Goal: Task Accomplishment & Management: Use online tool/utility

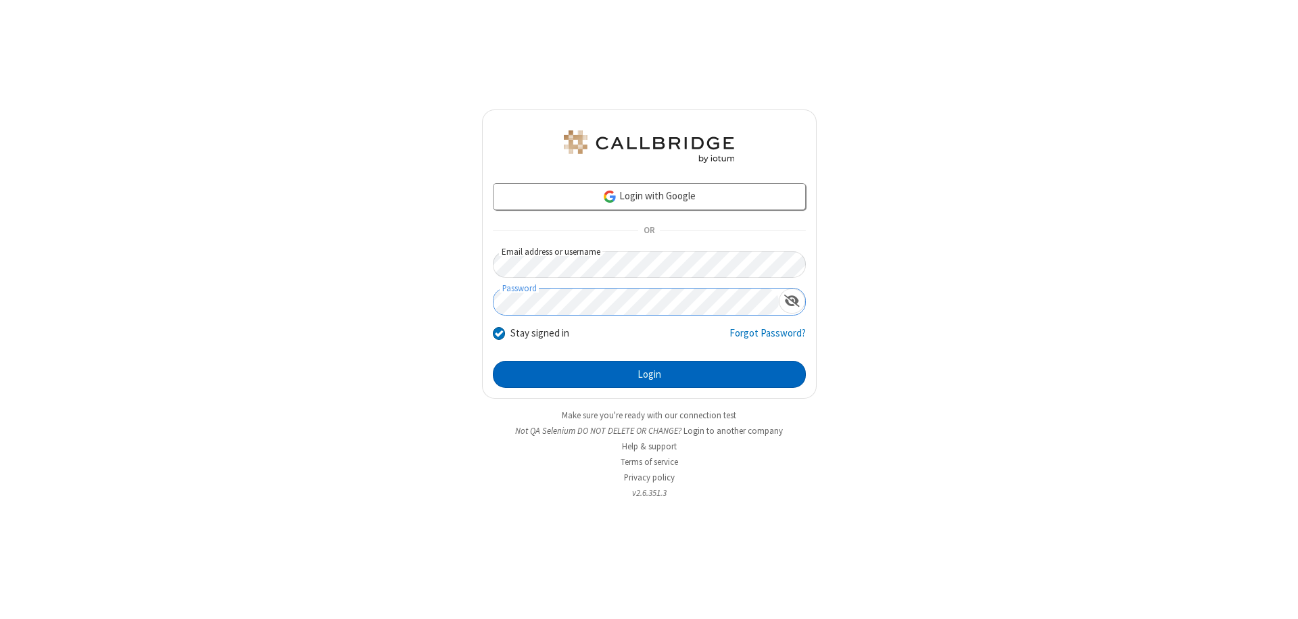
click at [649, 375] on button "Login" at bounding box center [649, 374] width 313 height 27
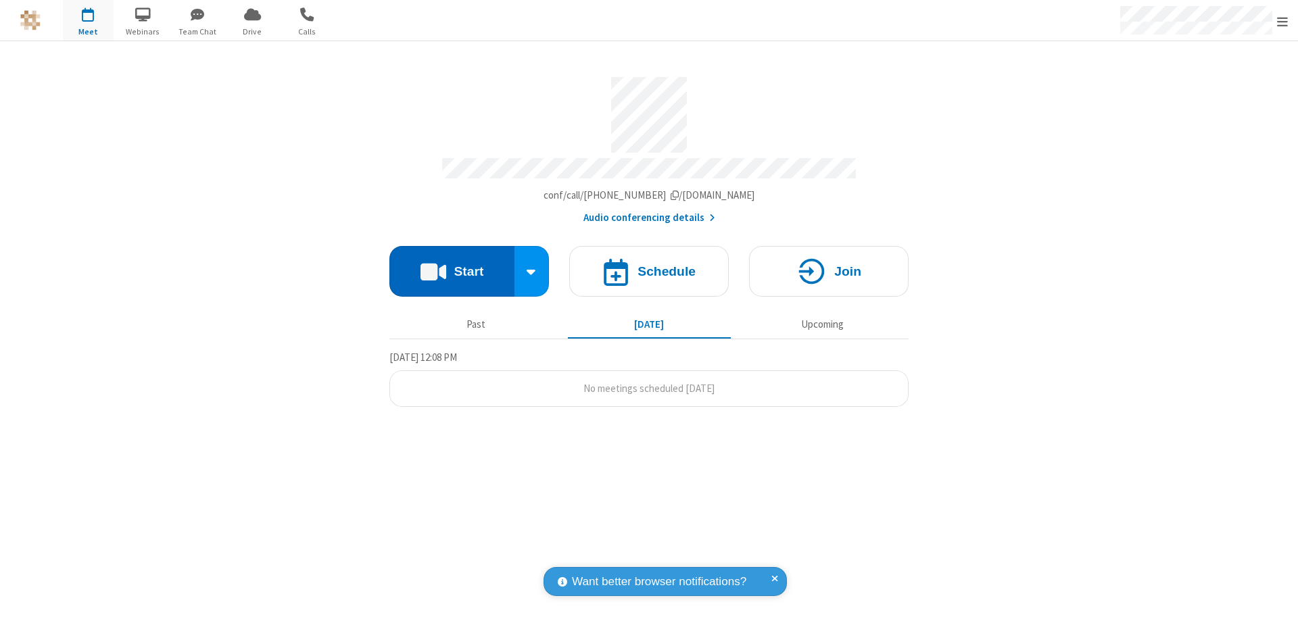
click at [452, 265] on button "Start" at bounding box center [452, 271] width 125 height 51
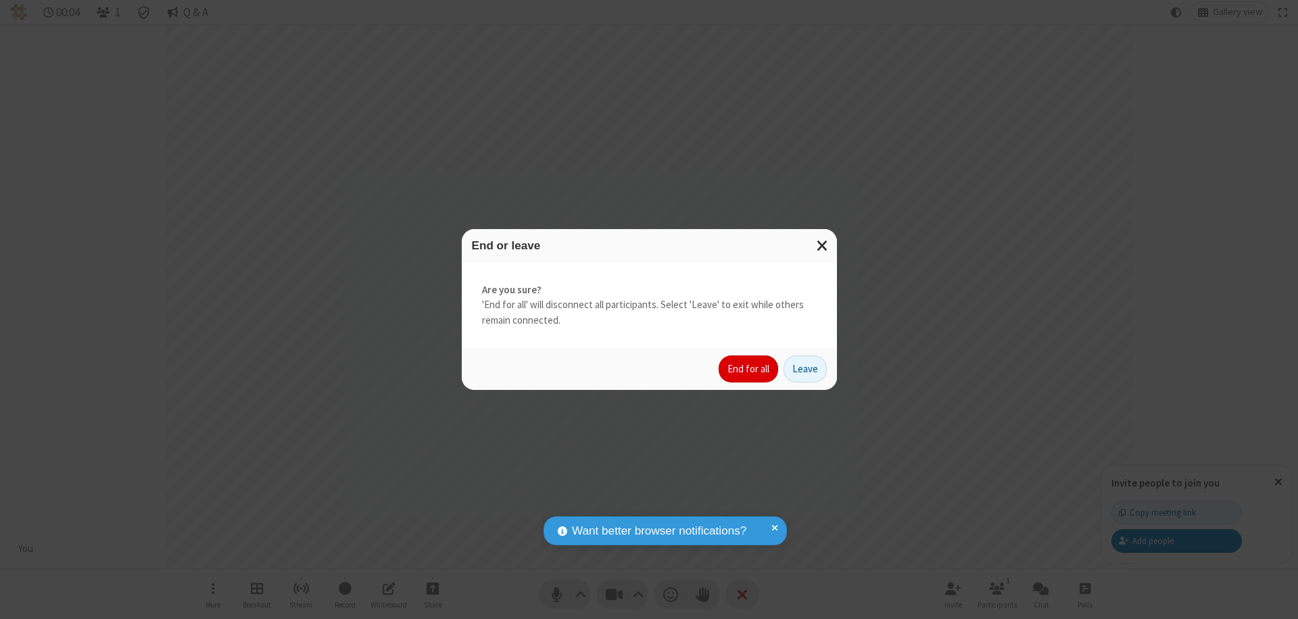
click at [749, 369] on button "End for all" at bounding box center [749, 369] width 60 height 27
